Goal: Navigation & Orientation: Find specific page/section

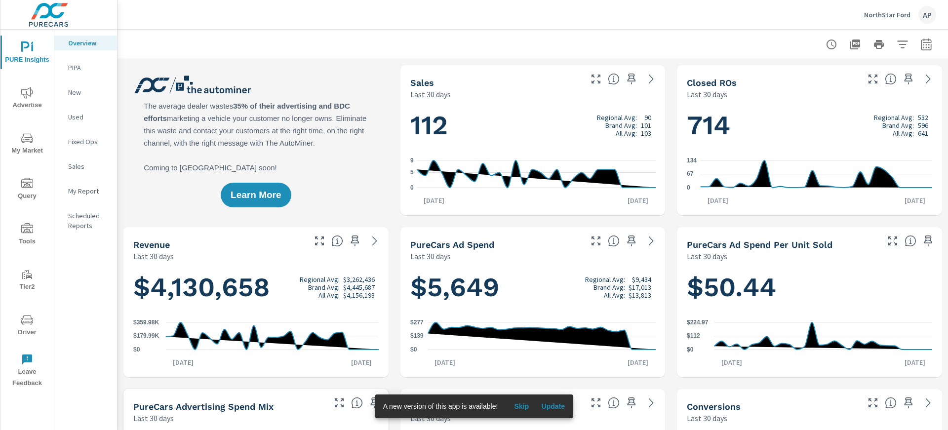
click at [888, 14] on p "NorthStar Ford" at bounding box center [887, 14] width 46 height 9
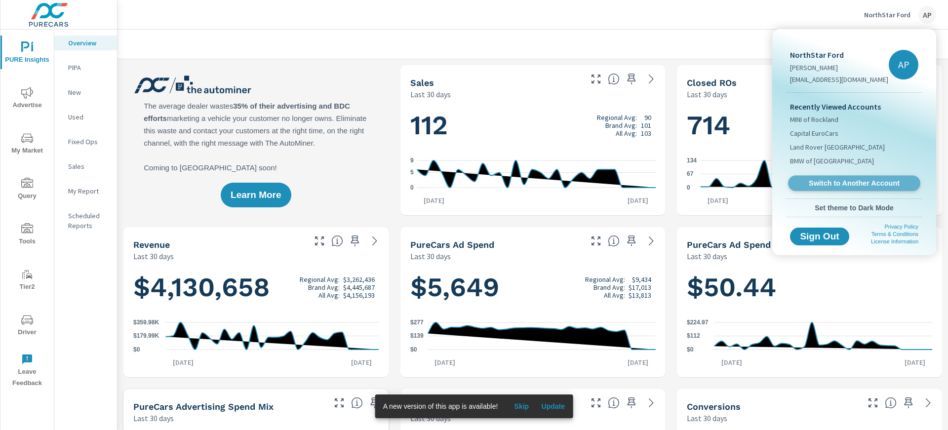
click at [859, 185] on span "Switch to Another Account" at bounding box center [854, 183] width 121 height 9
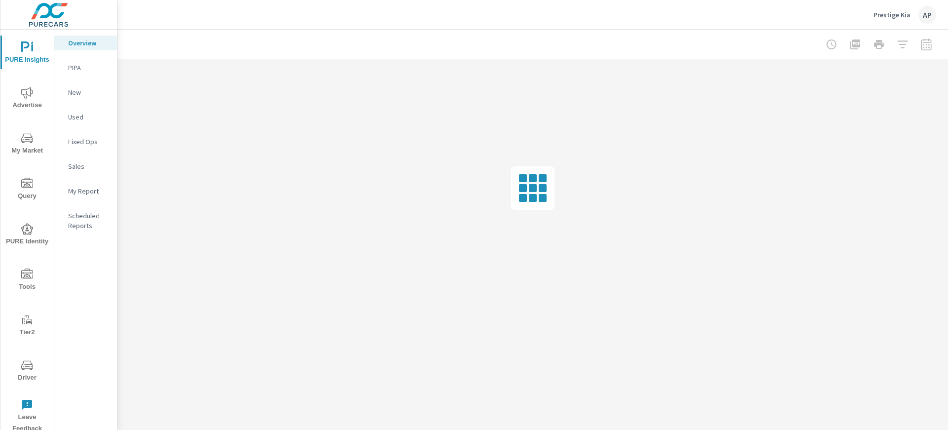
click at [33, 375] on span "Driver" at bounding box center [26, 372] width 47 height 24
